Goal: Task Accomplishment & Management: Use online tool/utility

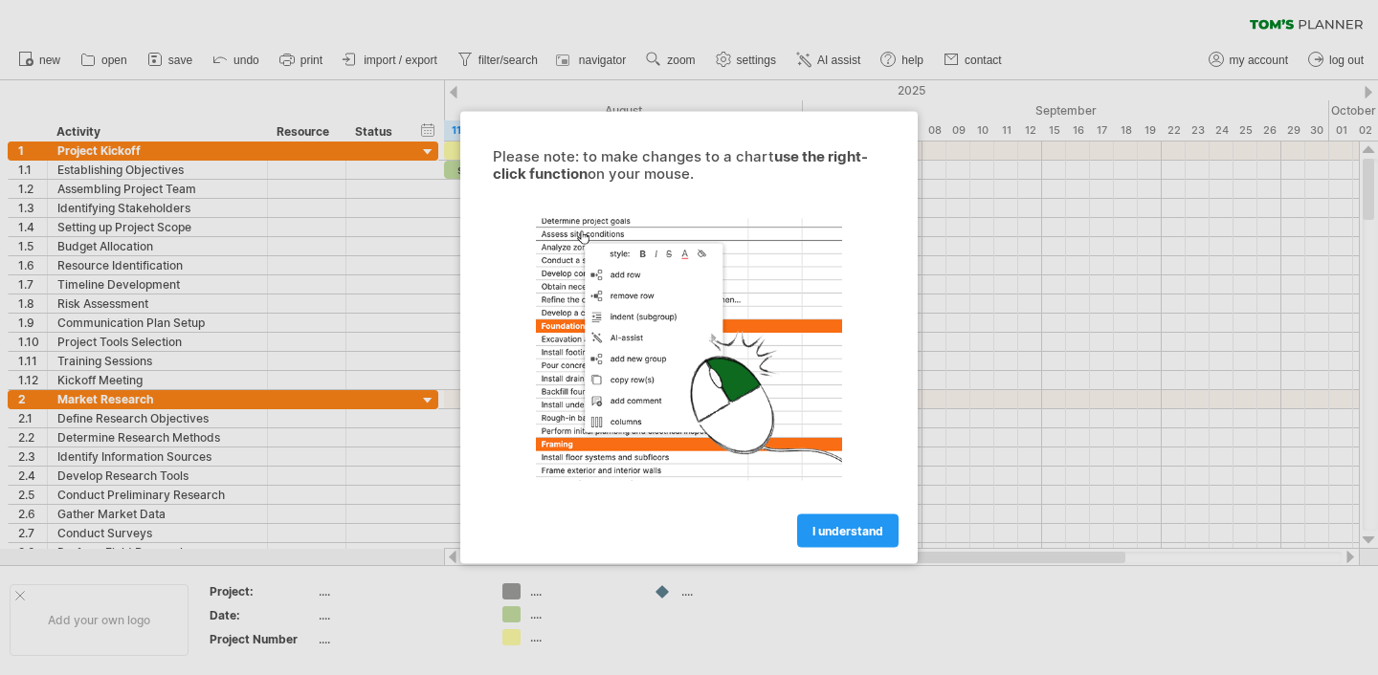
click at [812, 535] on span "I understand" at bounding box center [847, 531] width 71 height 14
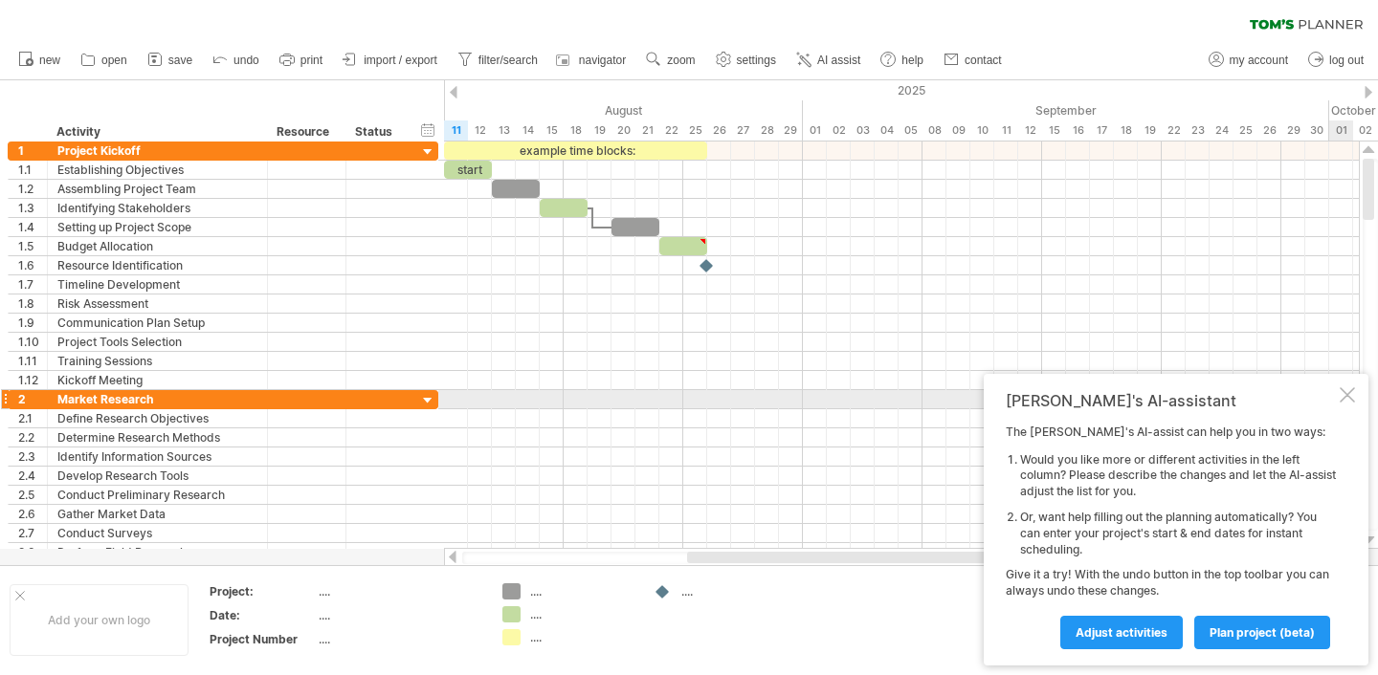
click at [1341, 393] on div at bounding box center [1346, 394] width 15 height 15
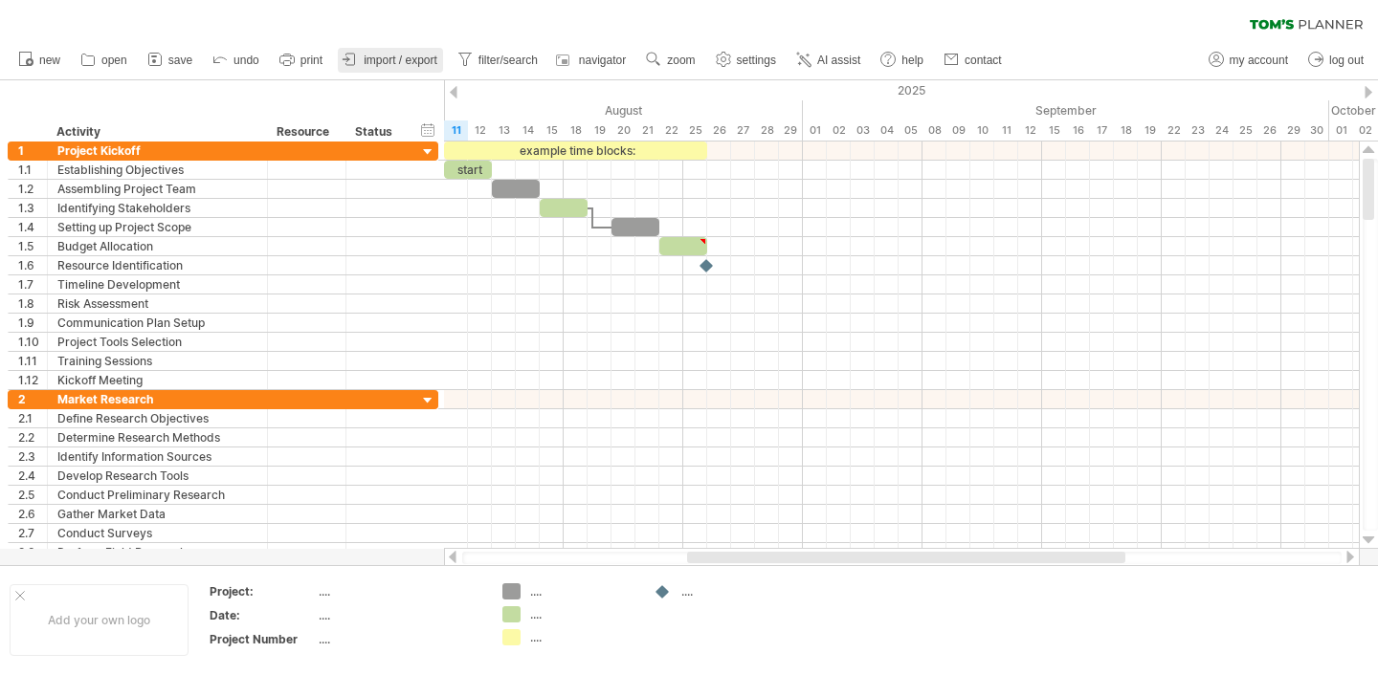
click at [383, 61] on span "import / export" at bounding box center [401, 60] width 74 height 13
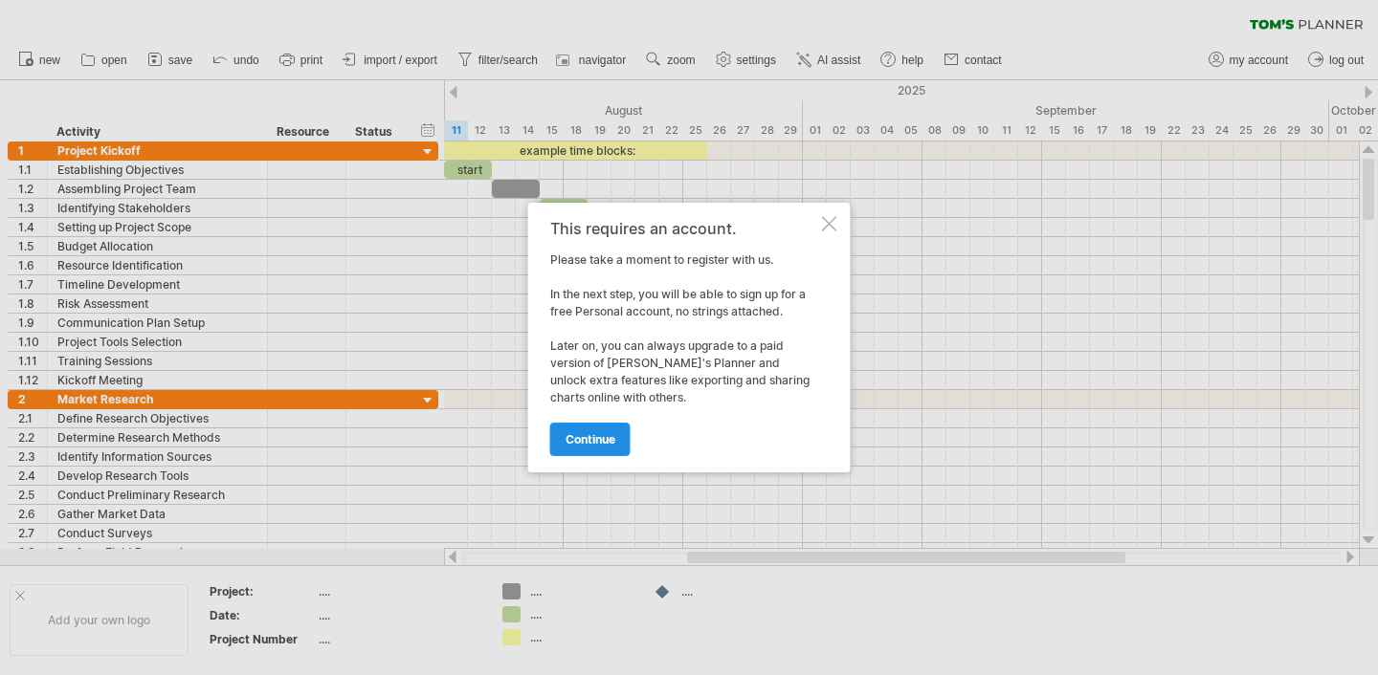
click at [598, 430] on link "continue" at bounding box center [590, 439] width 80 height 33
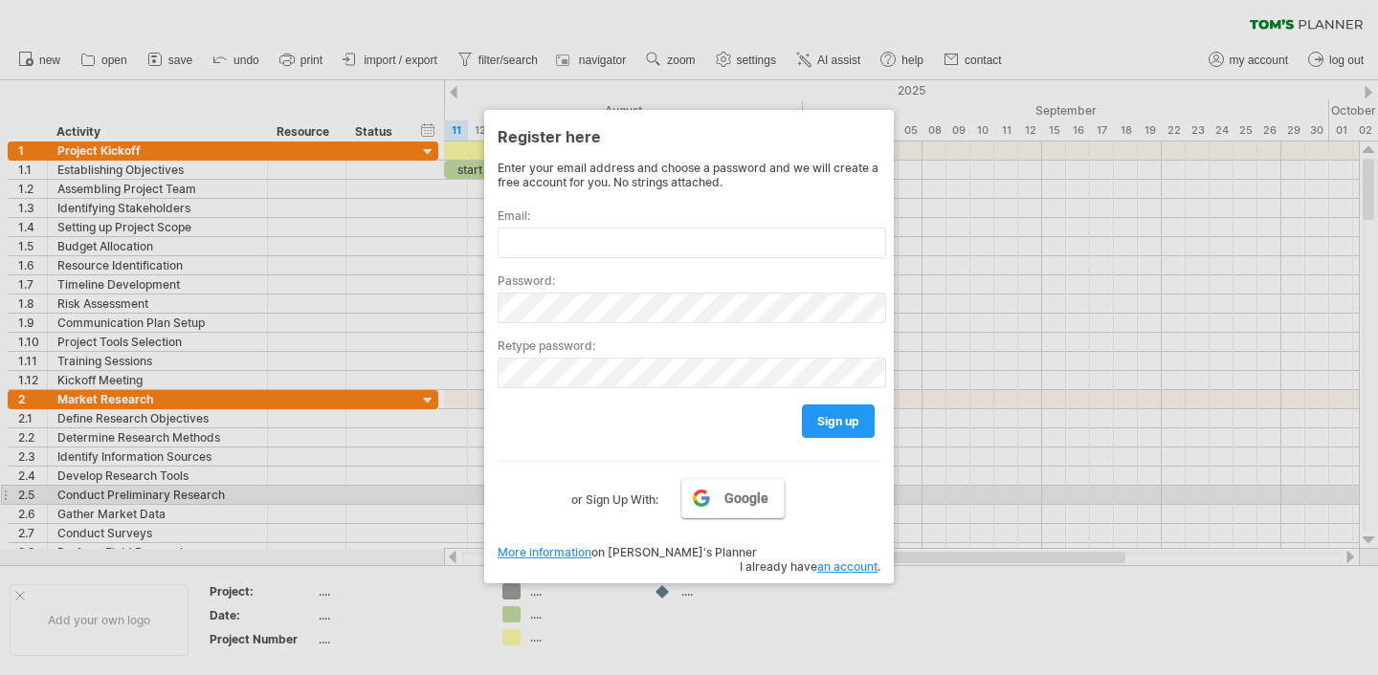
click at [753, 491] on span "Google" at bounding box center [746, 498] width 44 height 15
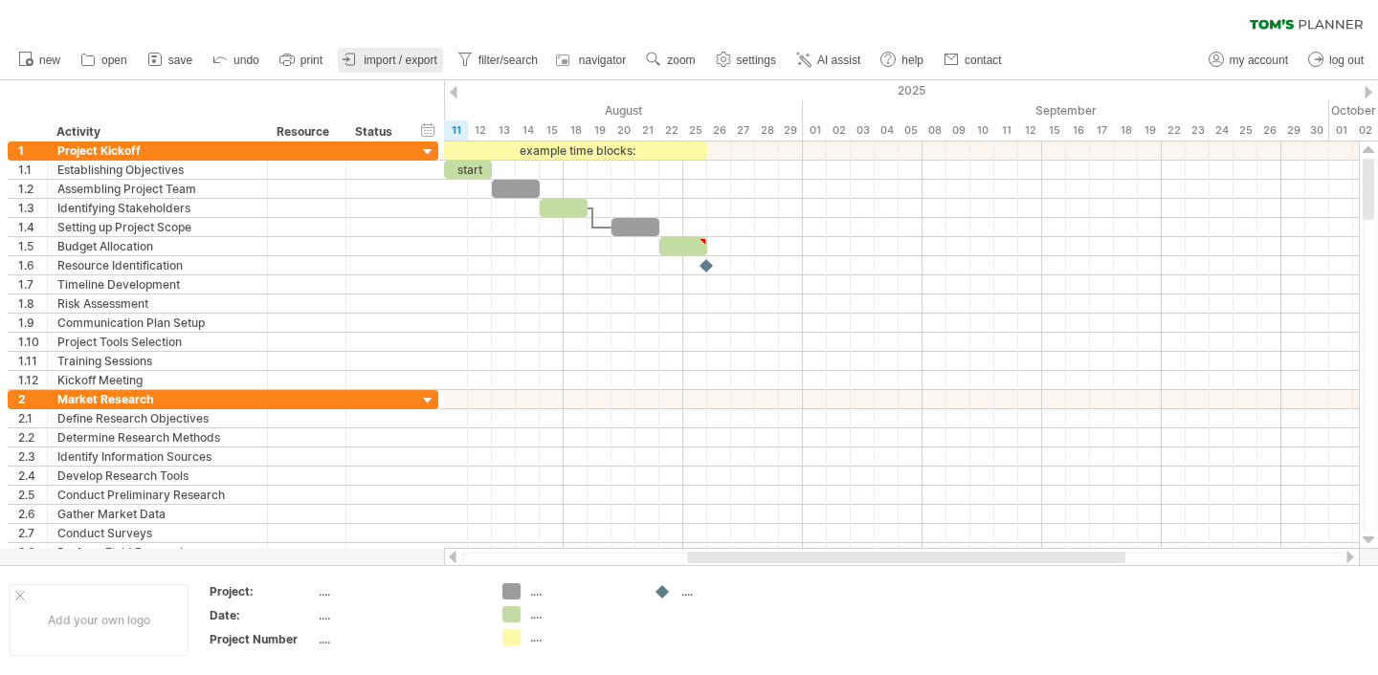
click at [413, 61] on span "import / export" at bounding box center [401, 60] width 74 height 13
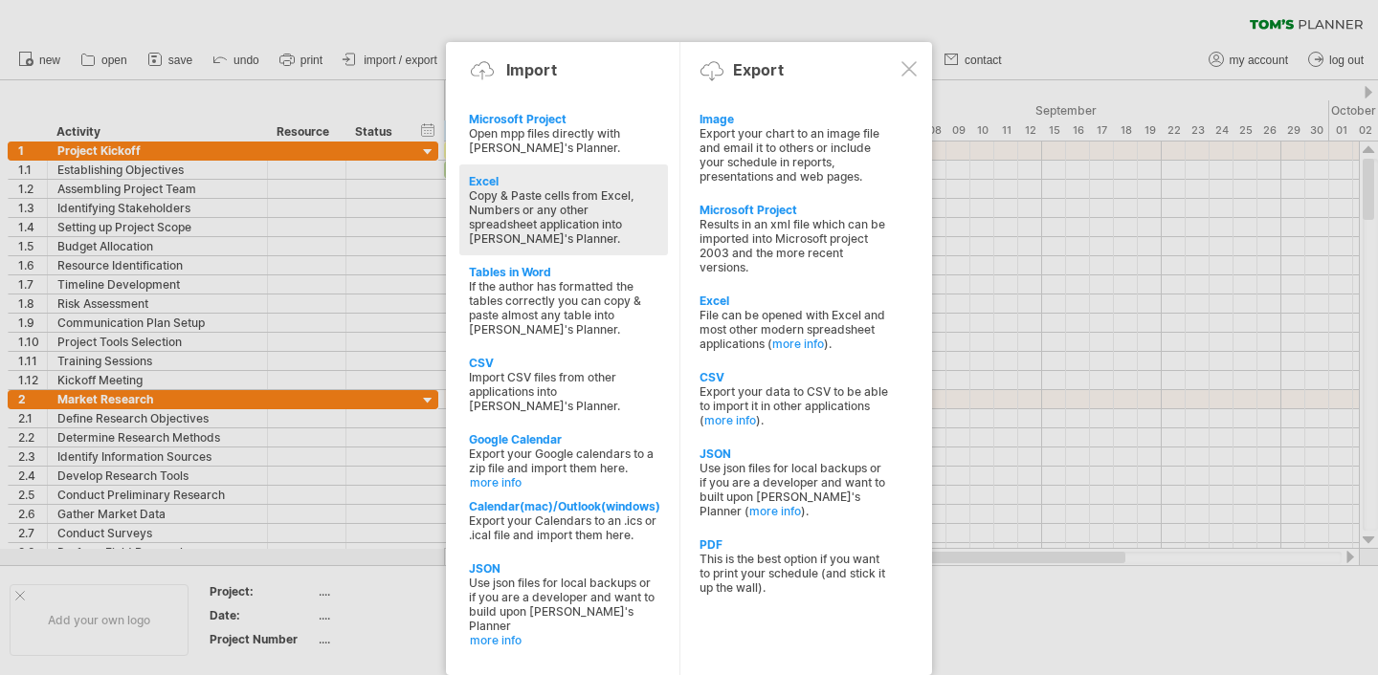
click at [520, 215] on div "Copy & Paste cells from Excel, Numbers or any other spreadsheet application int…" at bounding box center [563, 216] width 189 height 57
type textarea "**********"
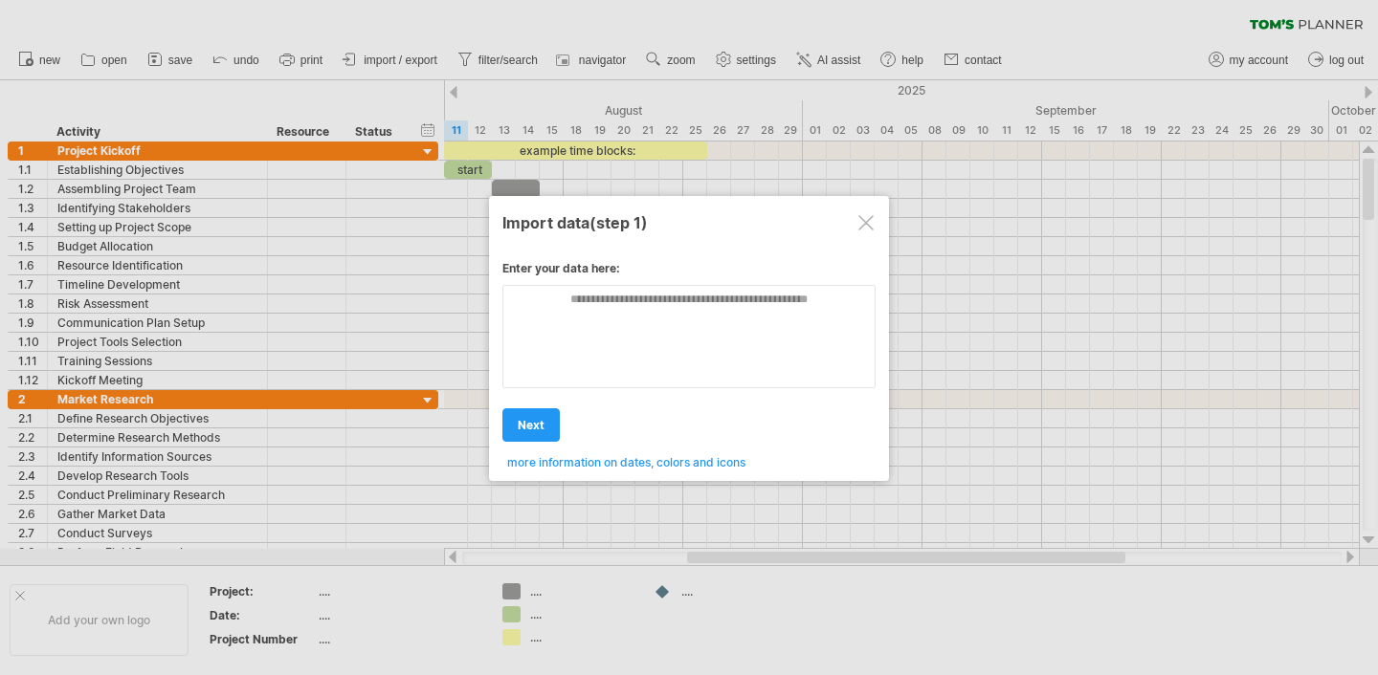
click at [866, 222] on div at bounding box center [865, 222] width 15 height 15
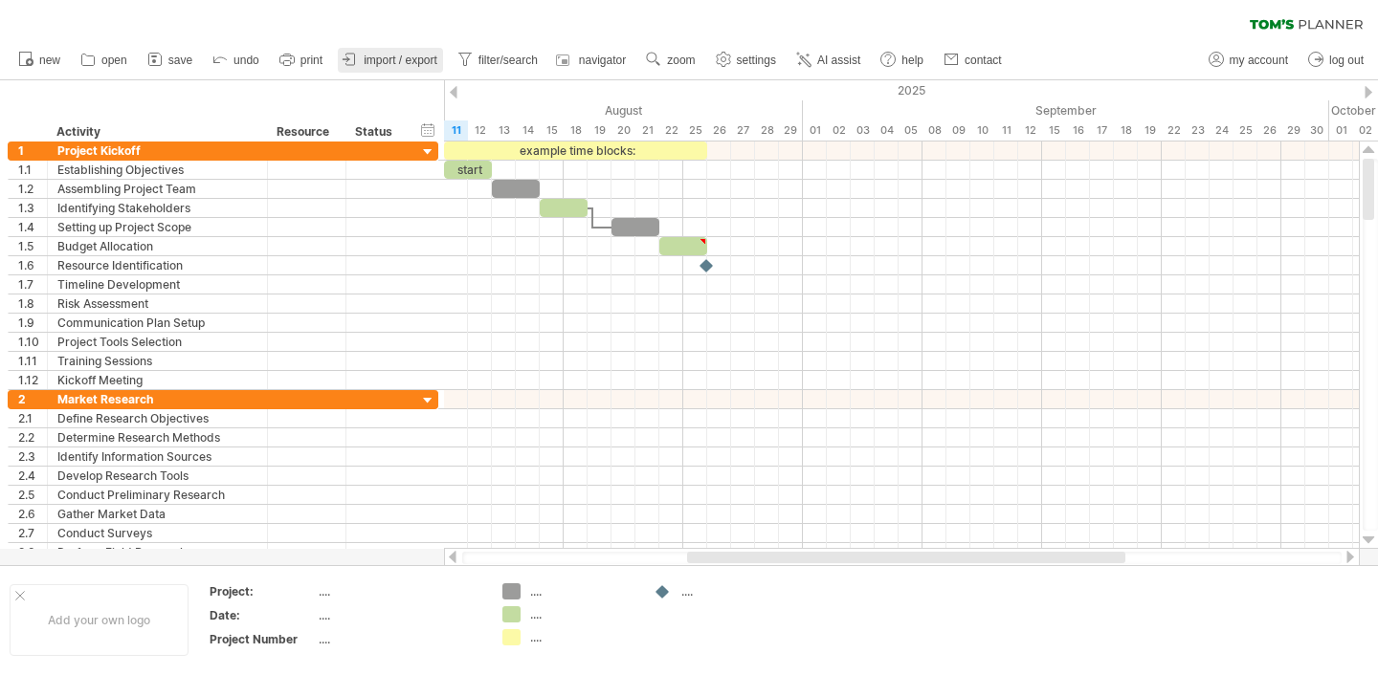
click at [396, 55] on span "import / export" at bounding box center [401, 60] width 74 height 13
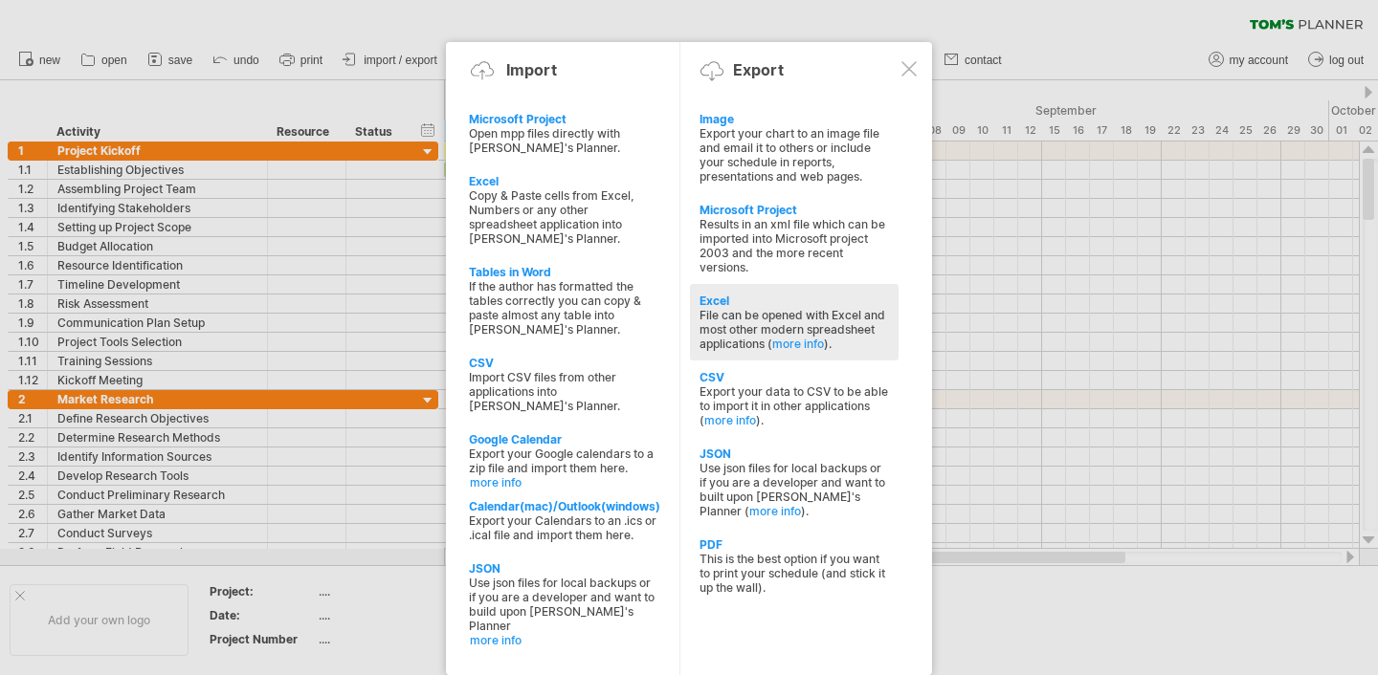
click at [771, 311] on div "File can be opened with Excel and most other modern spreadsheet applications ( …" at bounding box center [793, 329] width 189 height 43
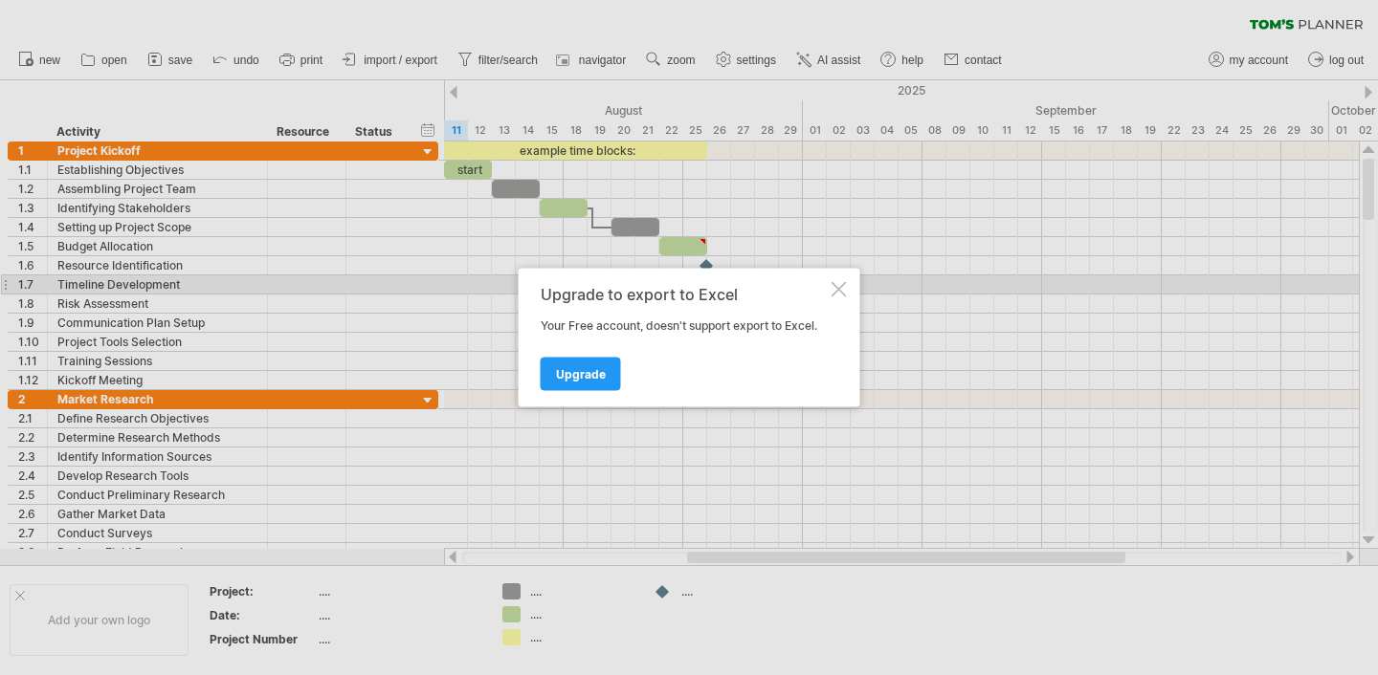
click at [834, 292] on div at bounding box center [838, 289] width 15 height 15
